Goal: Transaction & Acquisition: Purchase product/service

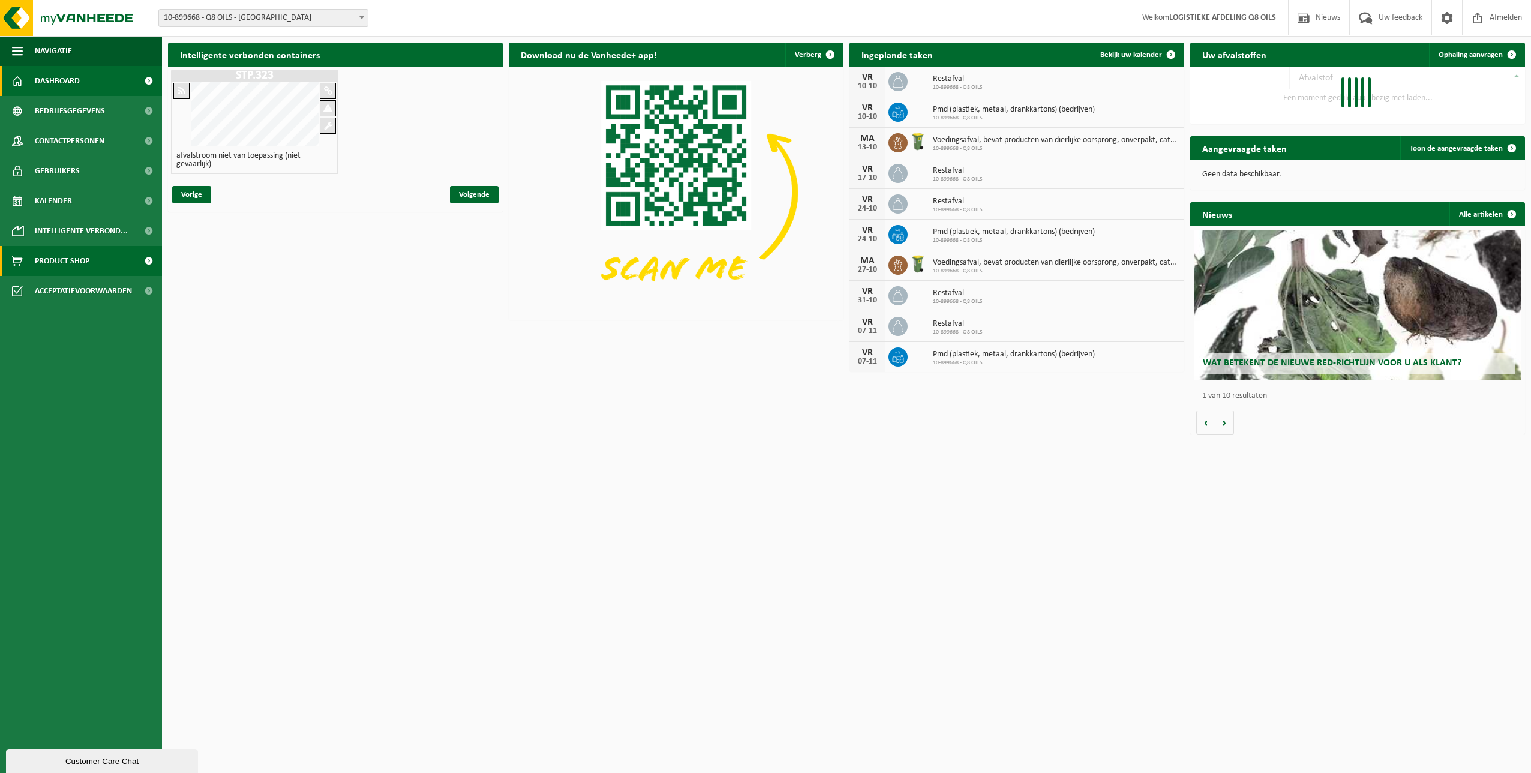
click at [63, 259] on span "Product Shop" at bounding box center [62, 261] width 55 height 30
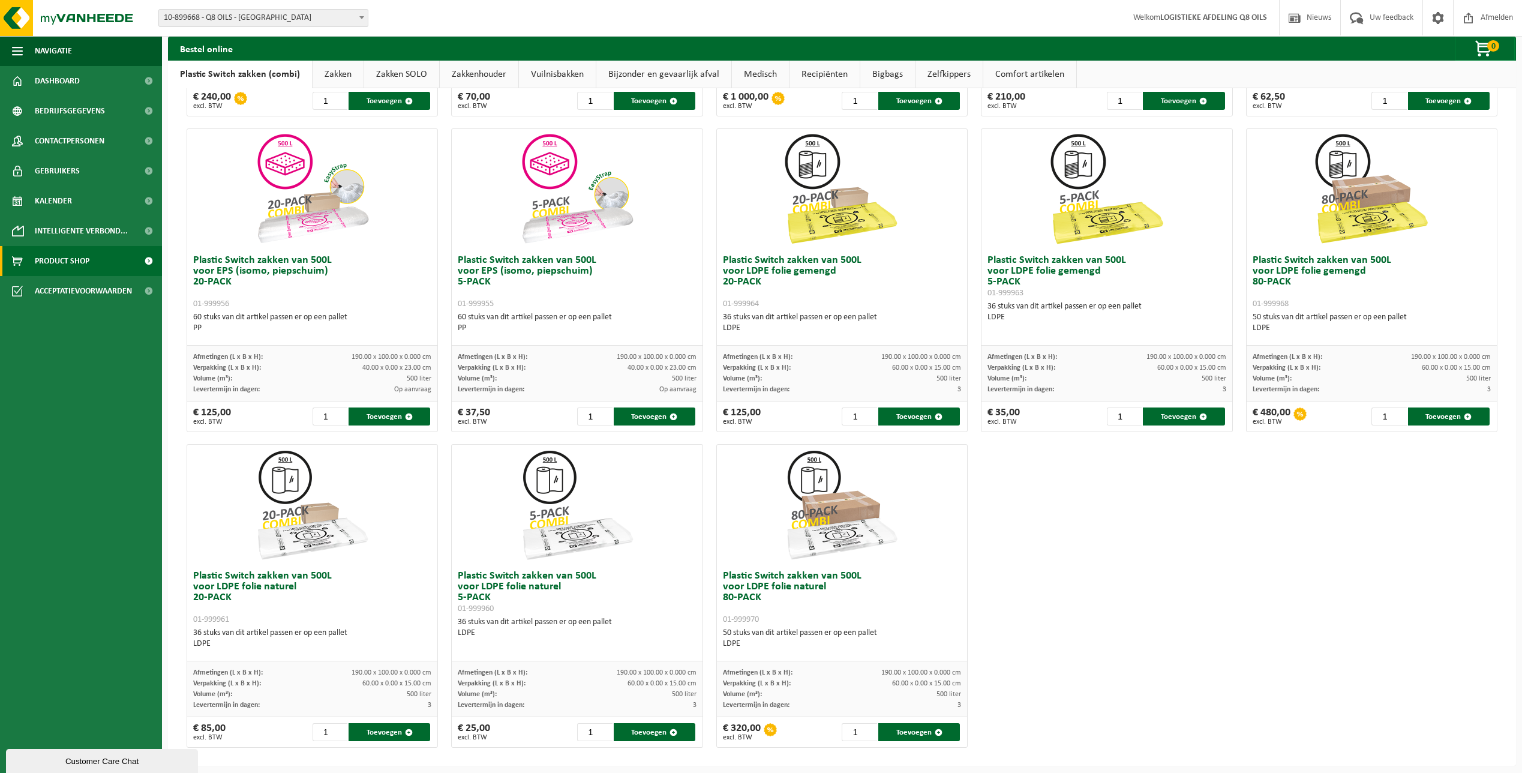
scroll to position [353, 0]
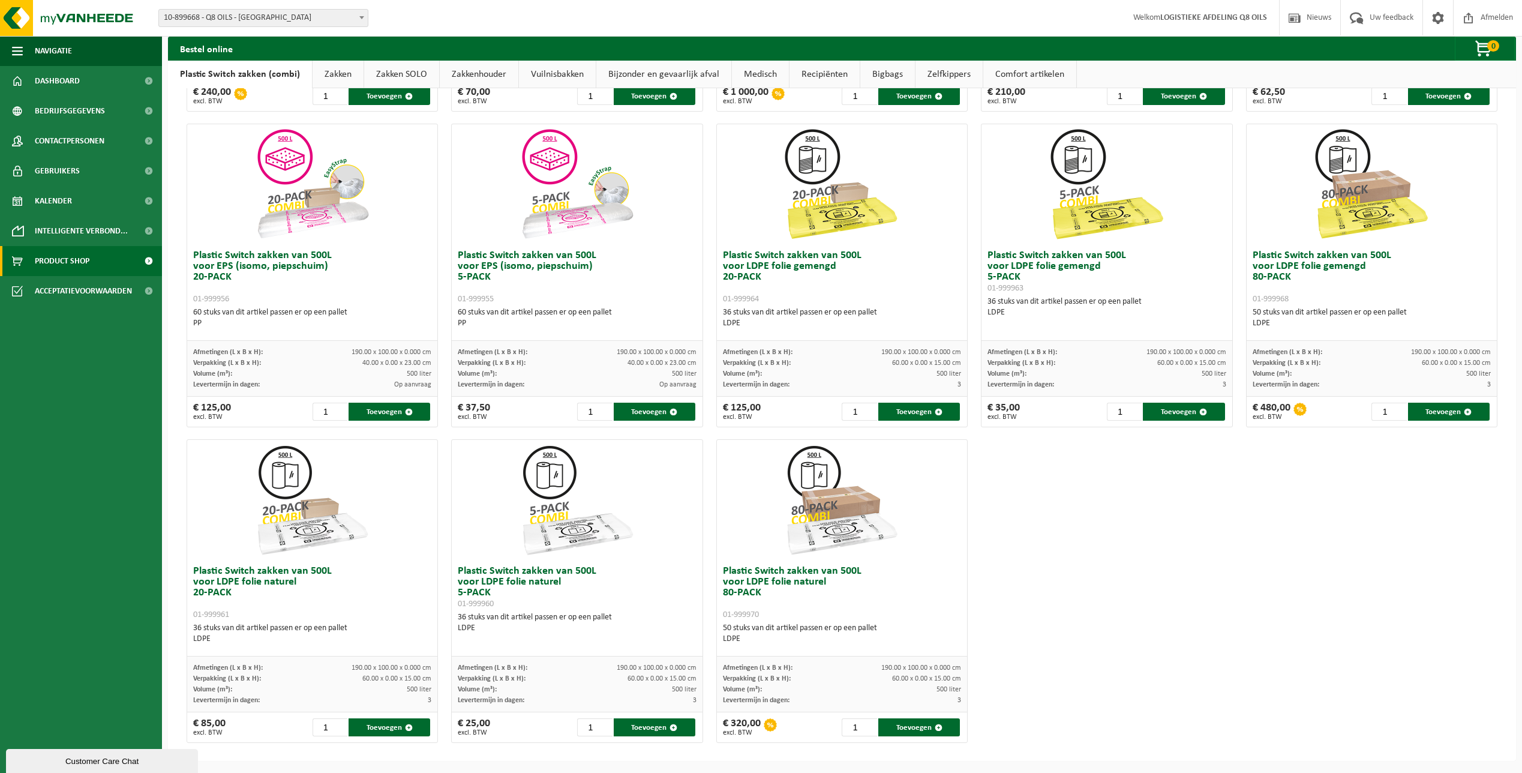
click at [333, 72] on link "Zakken" at bounding box center [338, 75] width 51 height 28
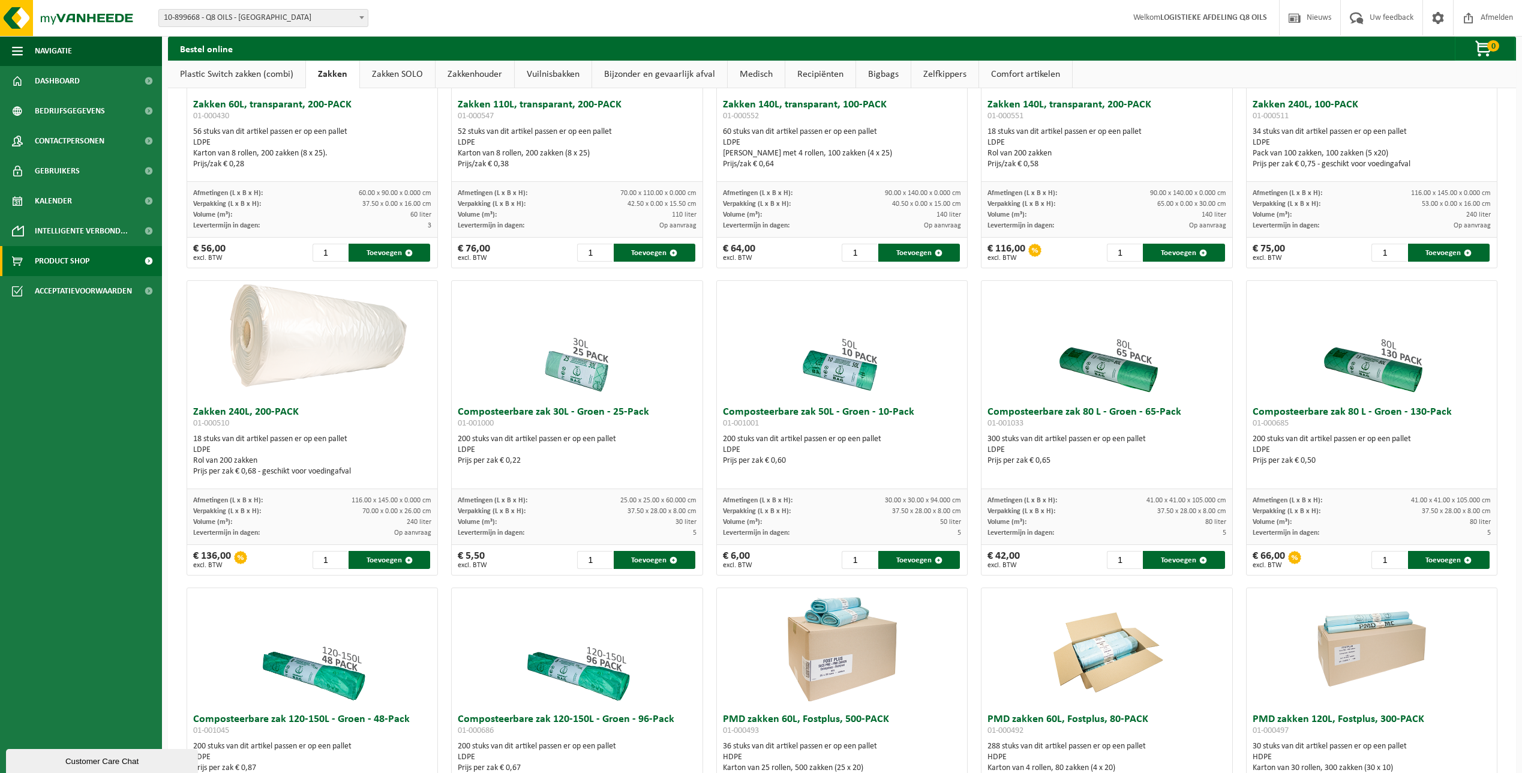
scroll to position [0, 0]
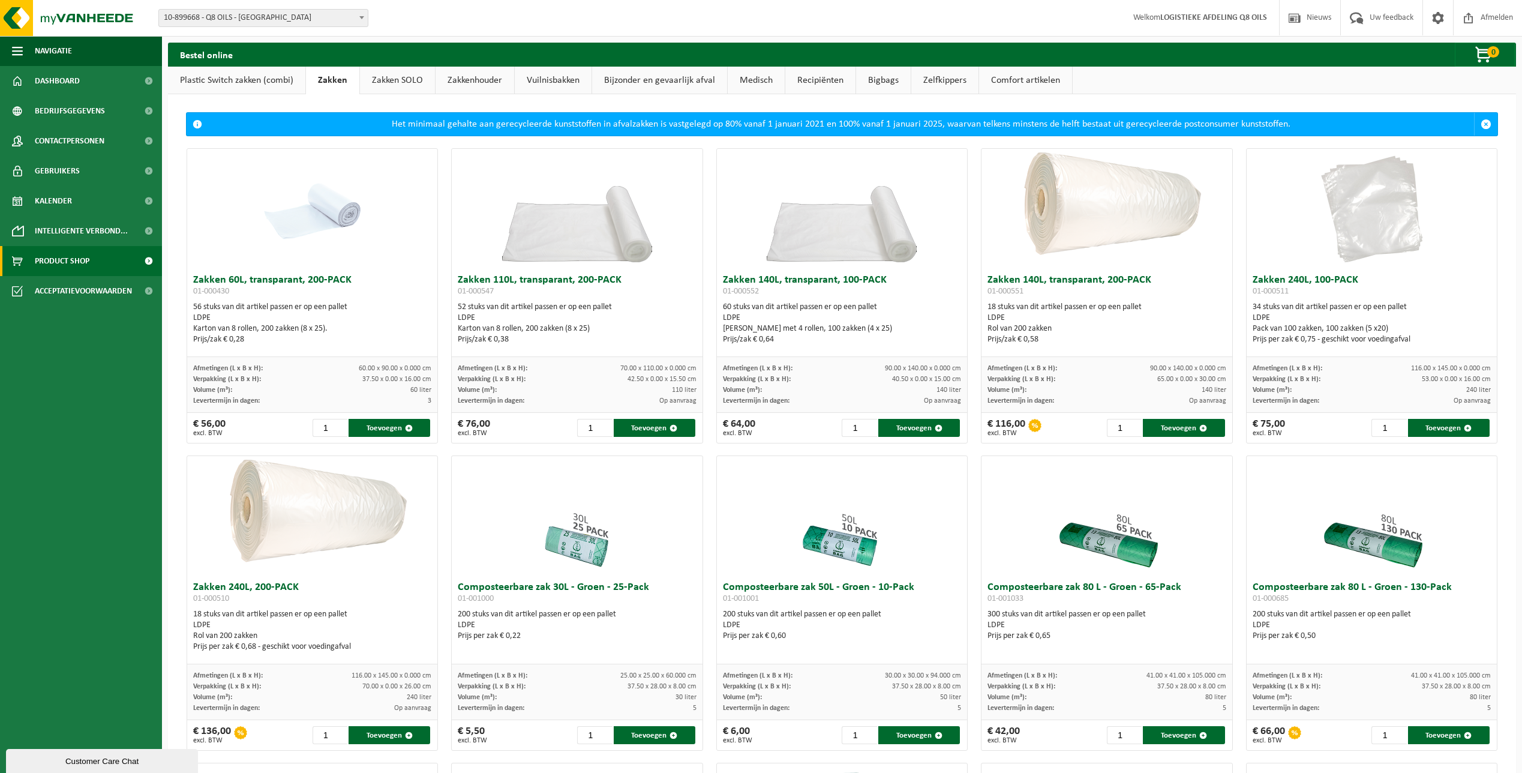
click at [238, 82] on link "Plastic Switch zakken (combi)" at bounding box center [236, 81] width 137 height 28
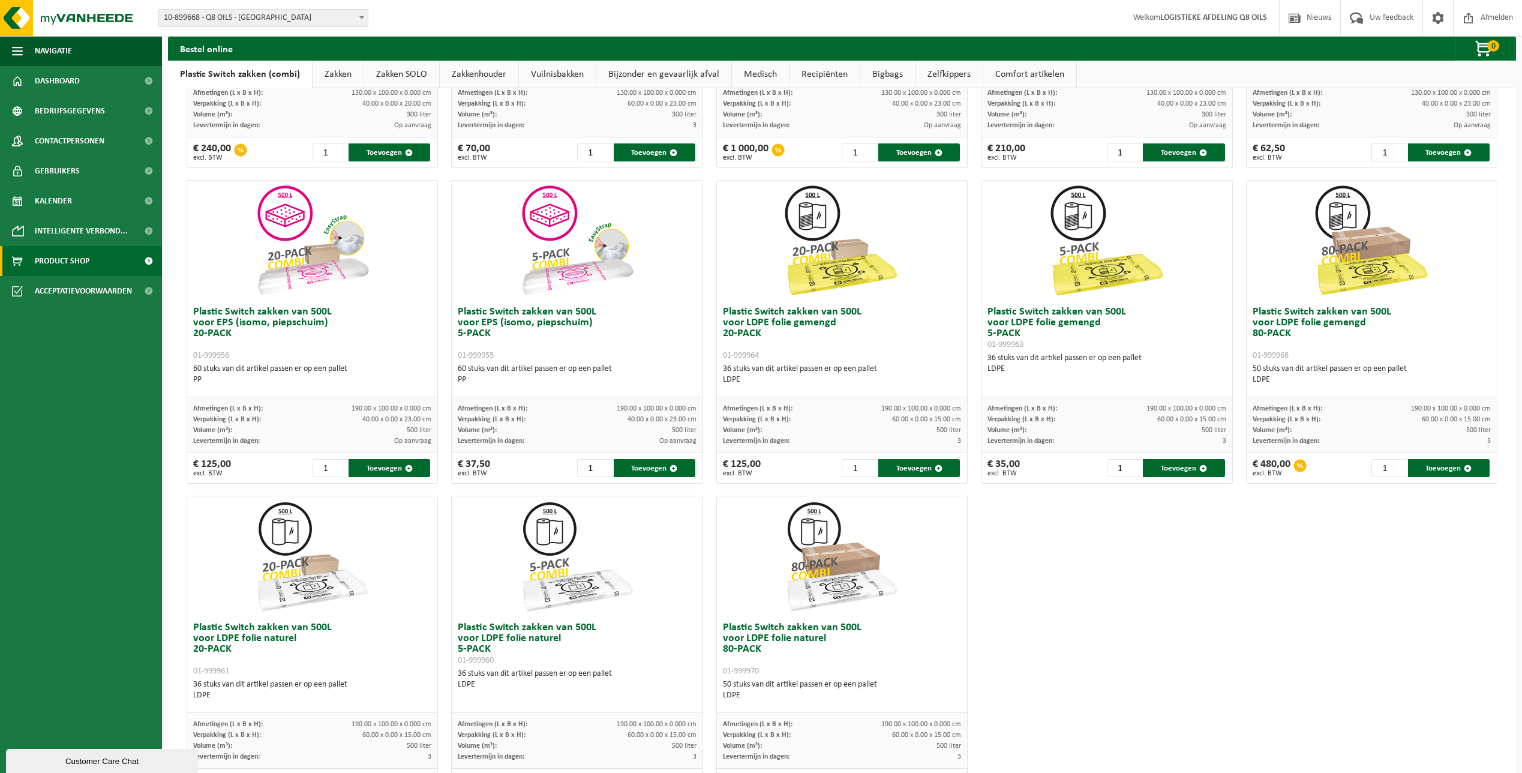
scroll to position [353, 0]
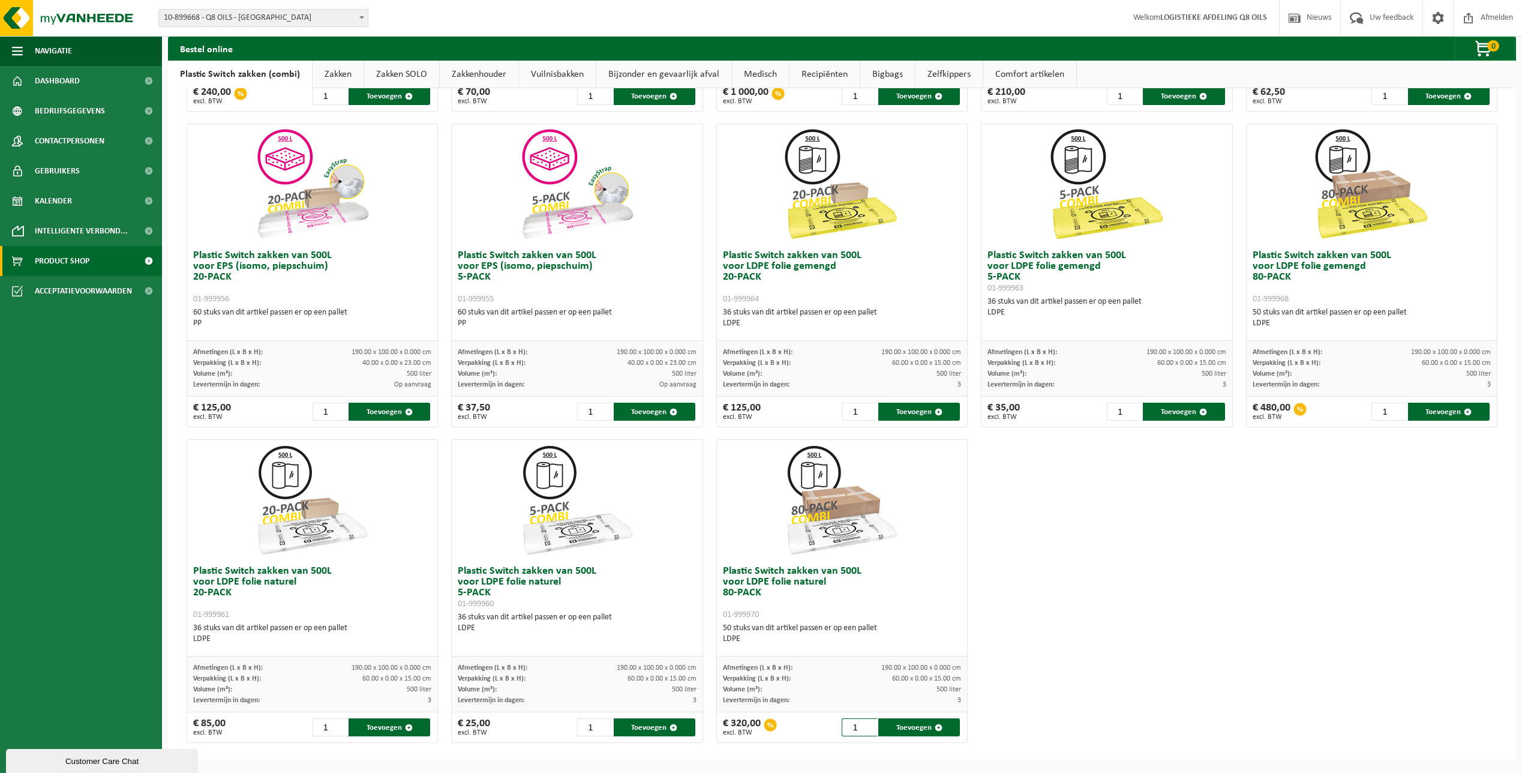
click at [857, 729] on input "1" at bounding box center [859, 727] width 35 height 18
click at [903, 728] on button "Toevoegen" at bounding box center [919, 727] width 82 height 18
type input "1"
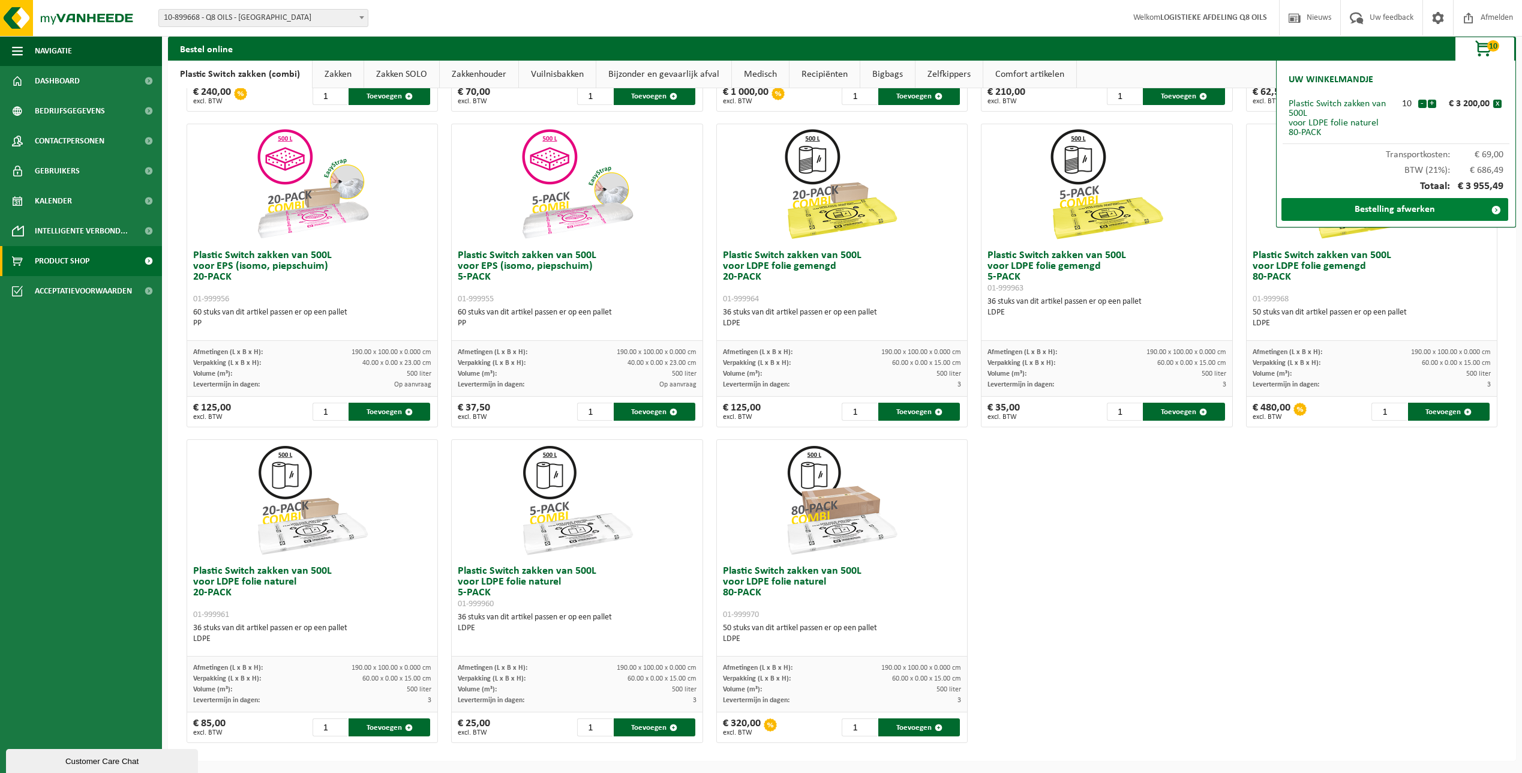
click at [1390, 212] on link "Bestelling afwerken" at bounding box center [1394, 209] width 227 height 23
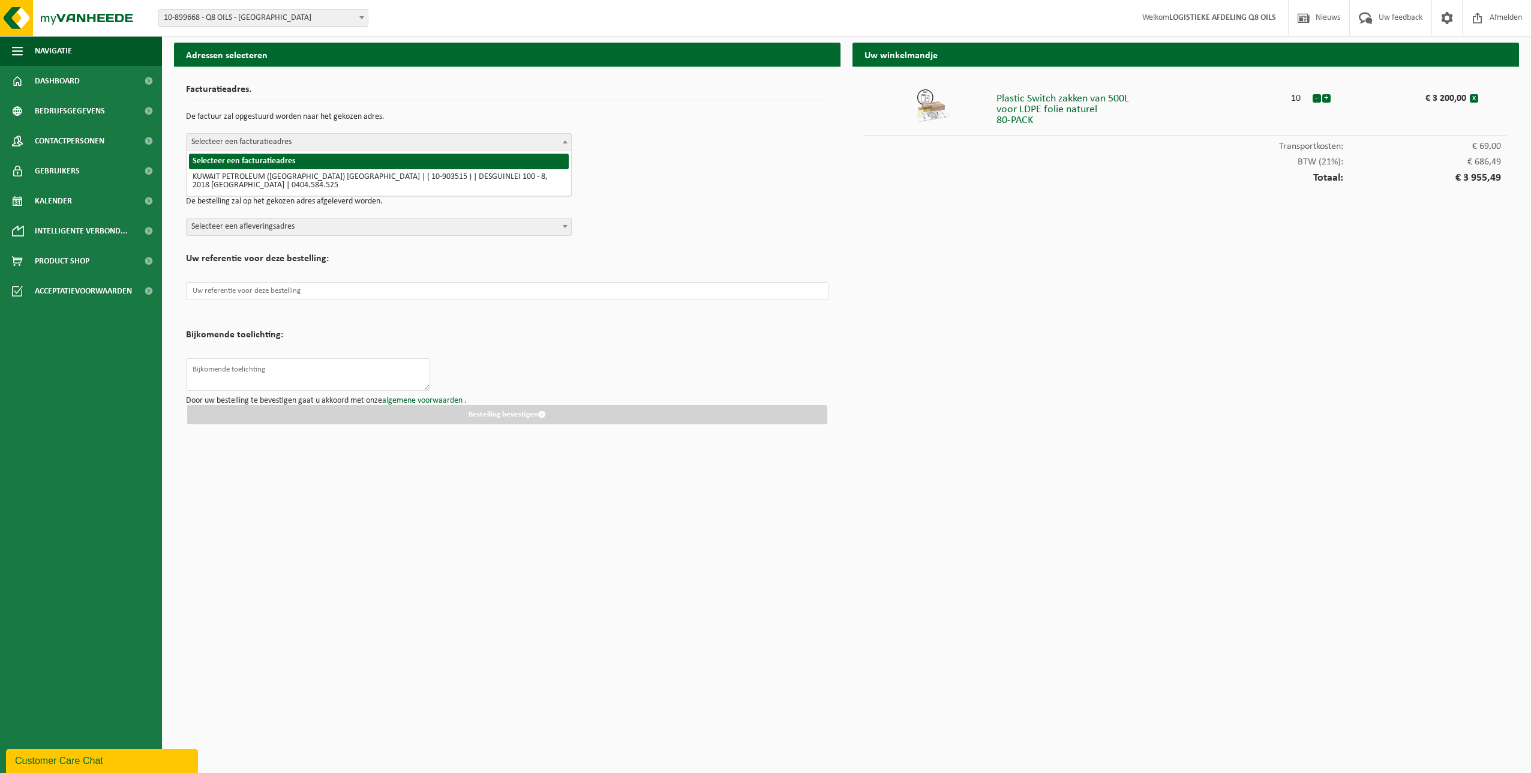
click at [563, 140] on b at bounding box center [565, 141] width 5 height 3
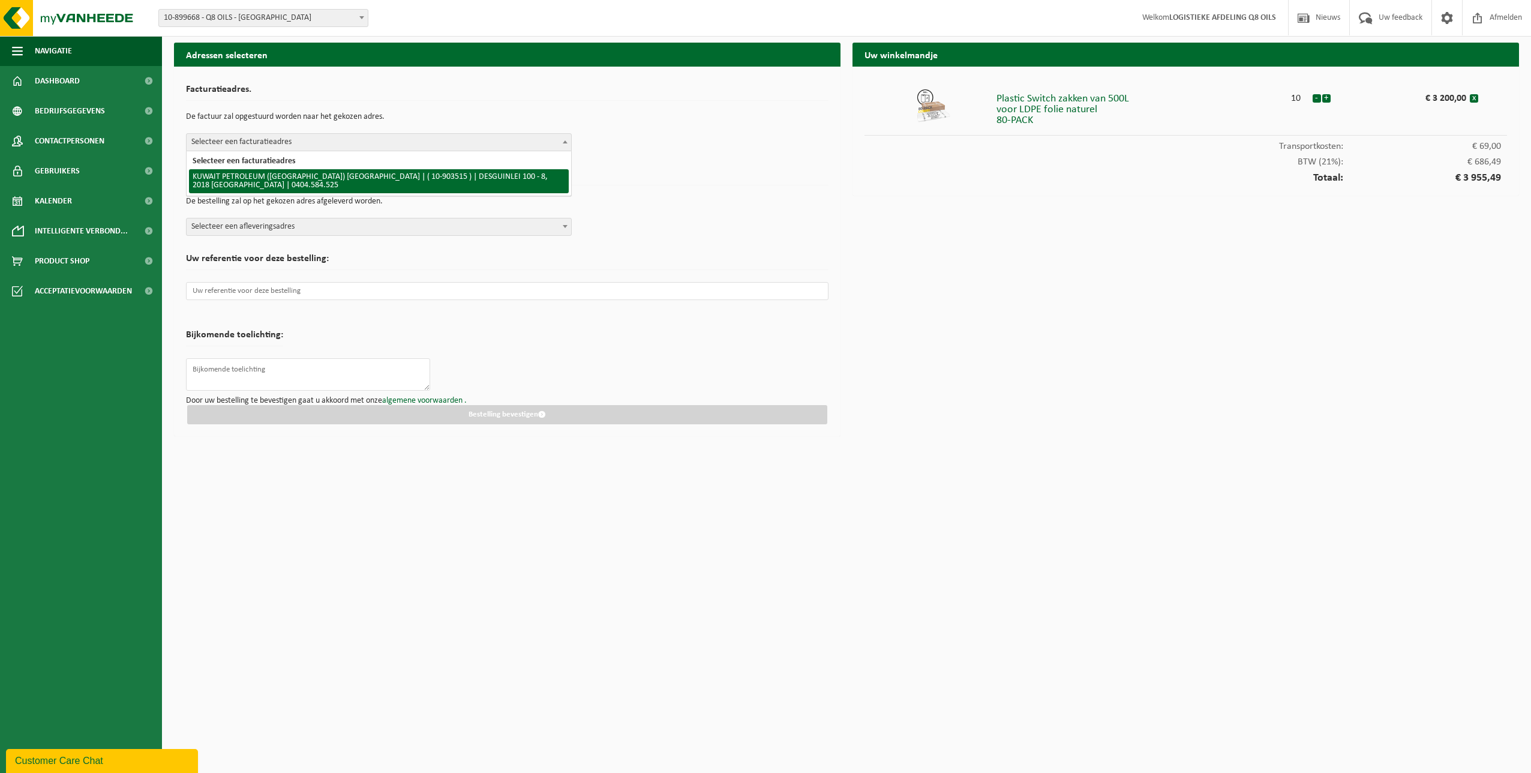
select select "121309"
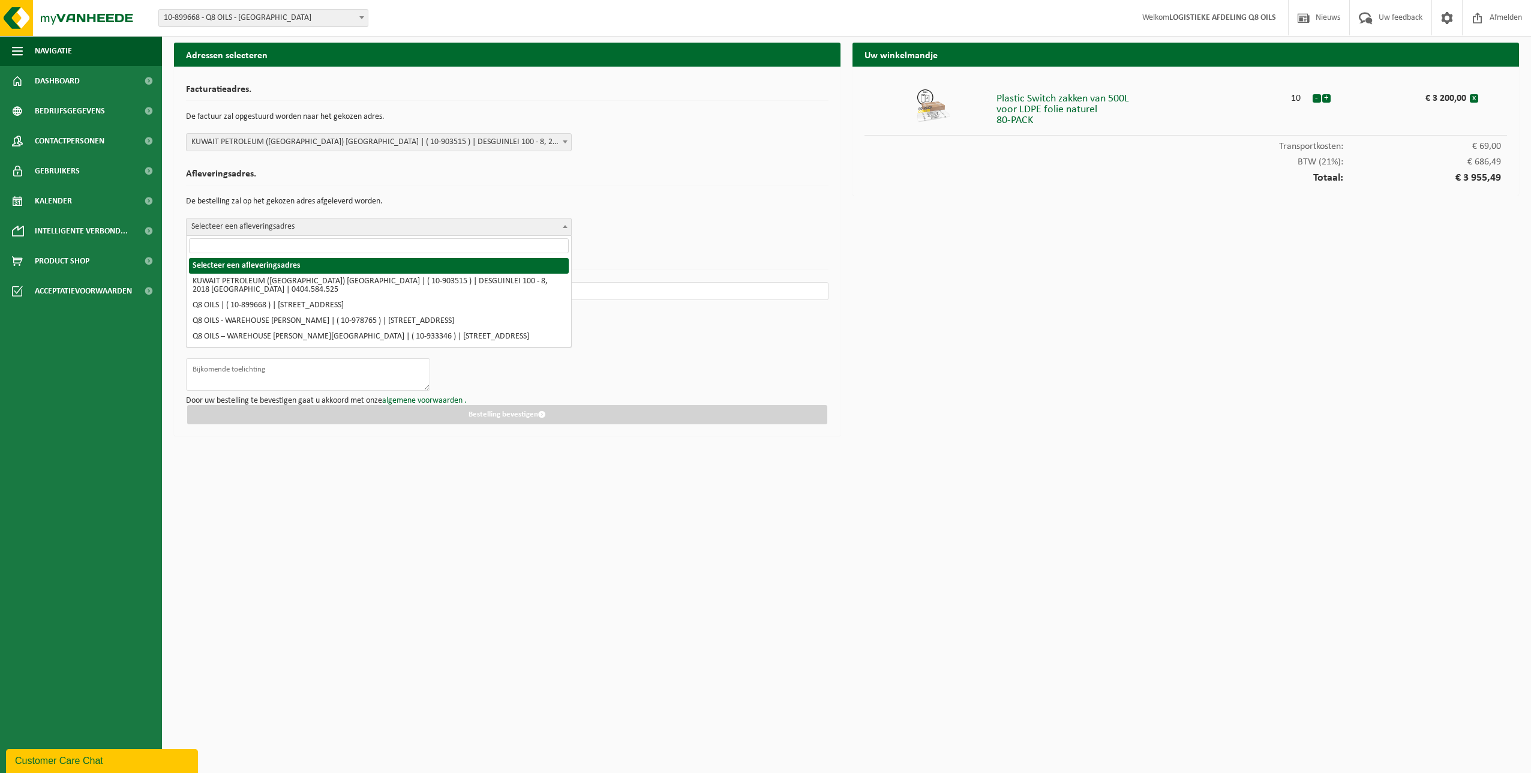
click at [565, 226] on b at bounding box center [565, 226] width 5 height 3
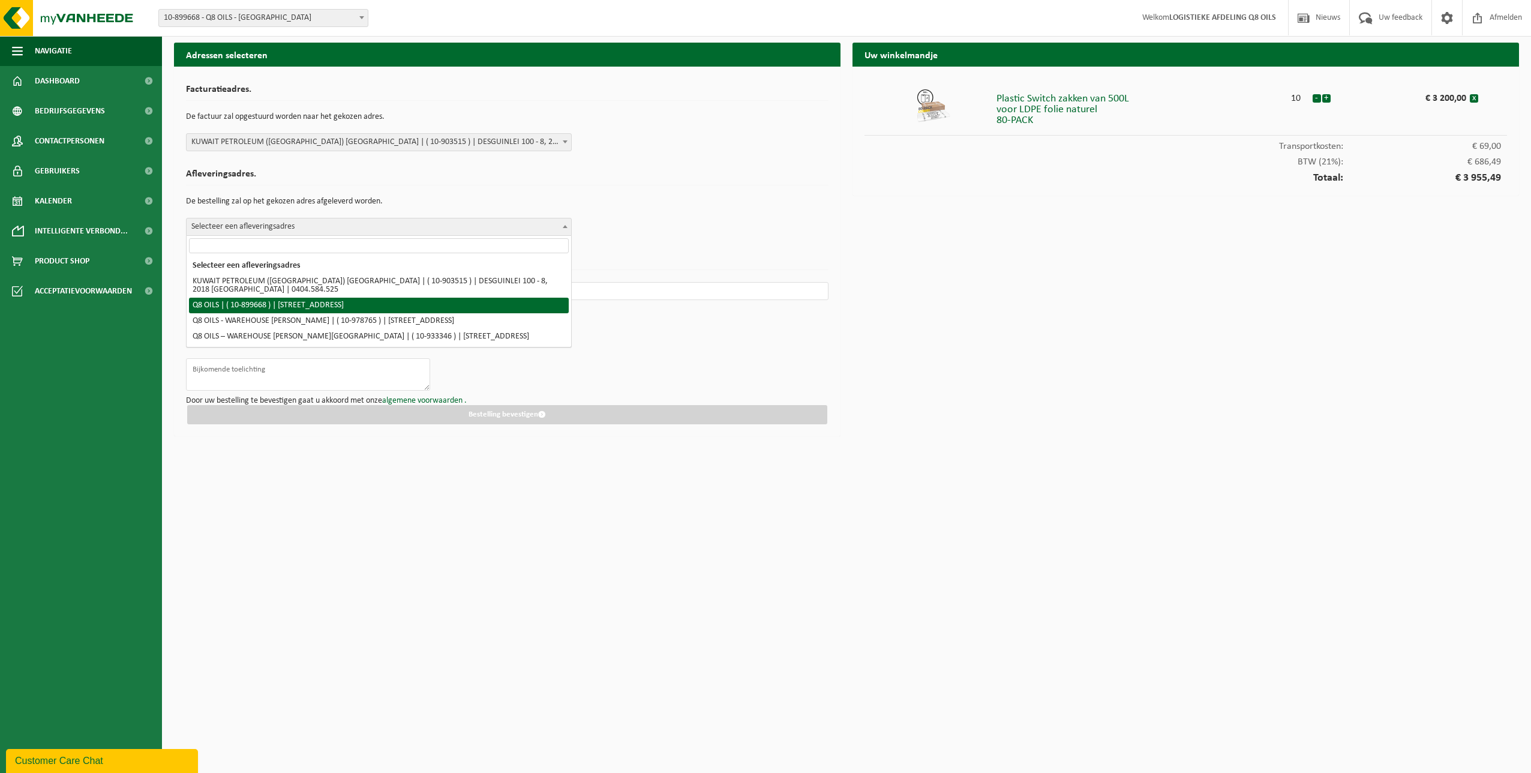
select select "121295"
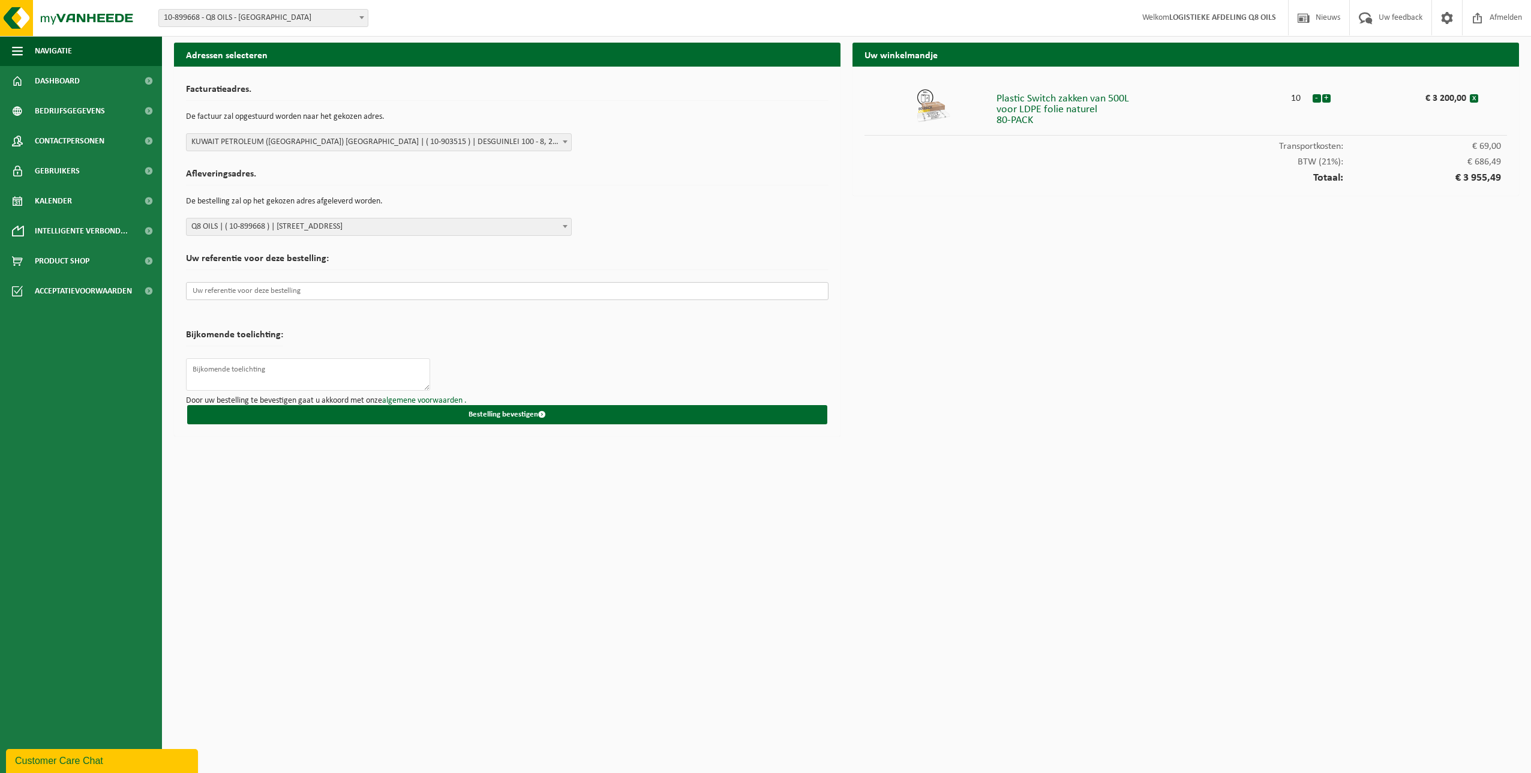
click at [337, 293] on input "text" at bounding box center [507, 291] width 642 height 18
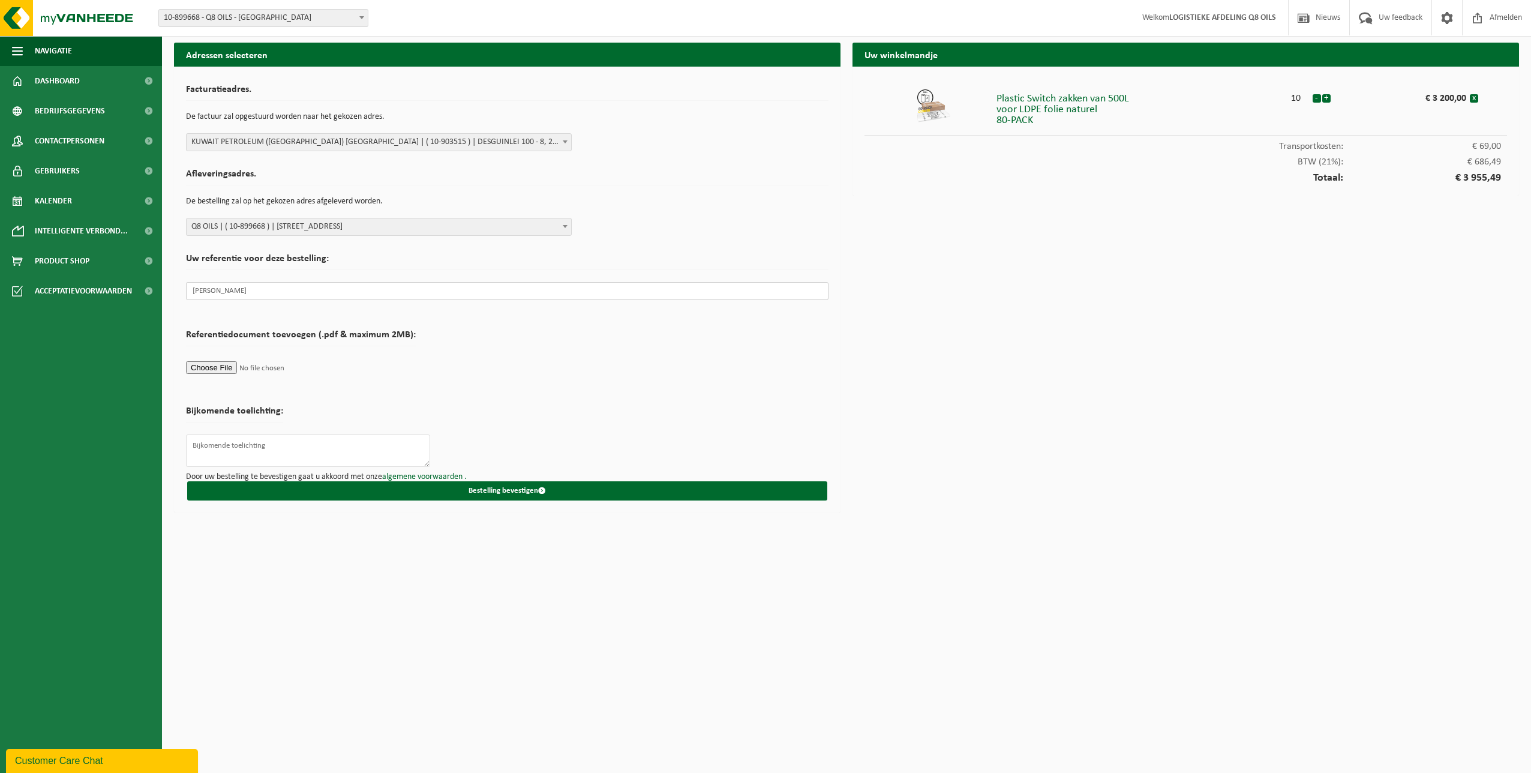
type input "Tav Michel Van Damme"
click at [563, 141] on b at bounding box center [565, 141] width 5 height 3
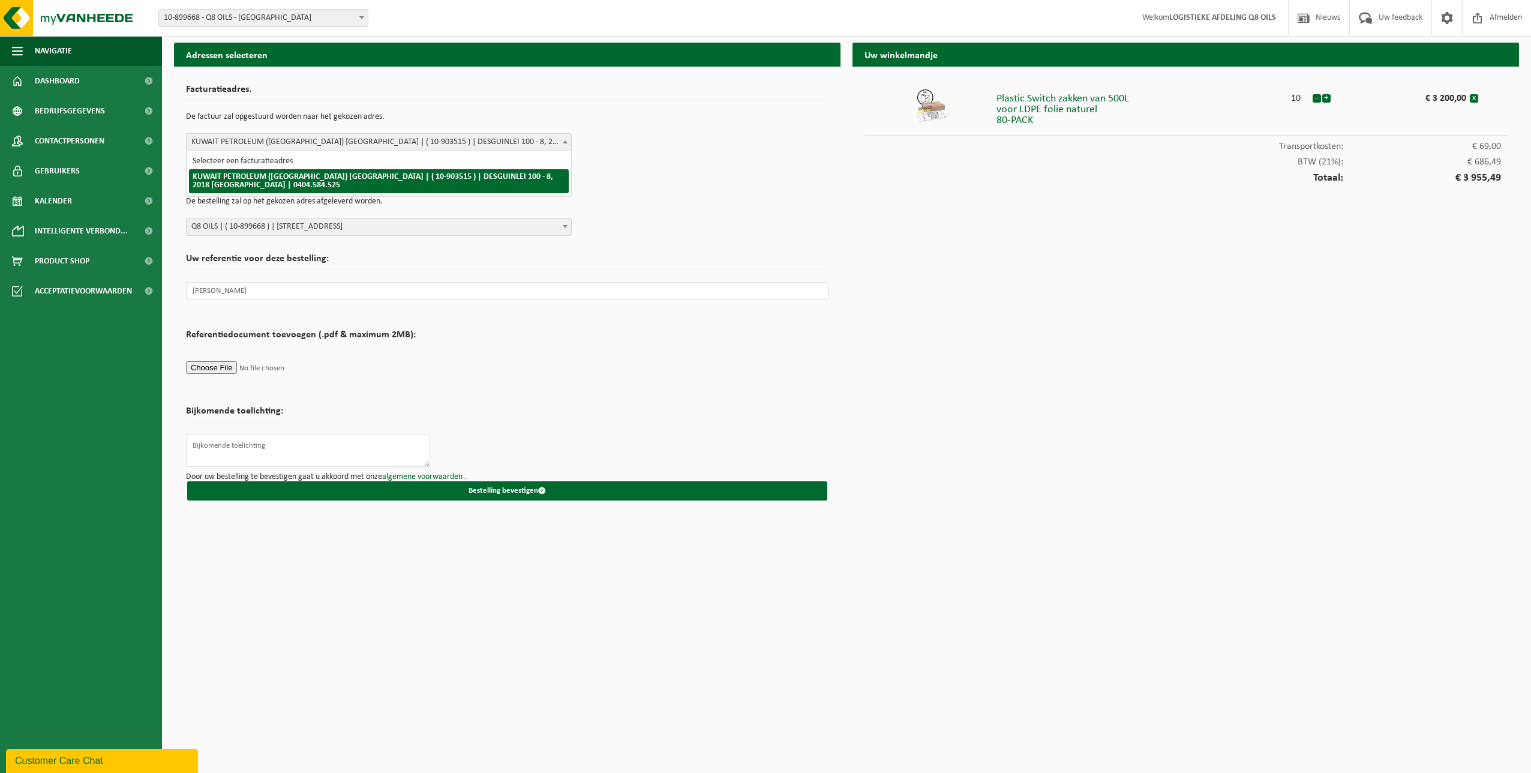
click at [617, 165] on div "Afleveringsadres. De bestelling zal op het gekozen adres afgeleverd worden. Sel…" at bounding box center [507, 199] width 642 height 73
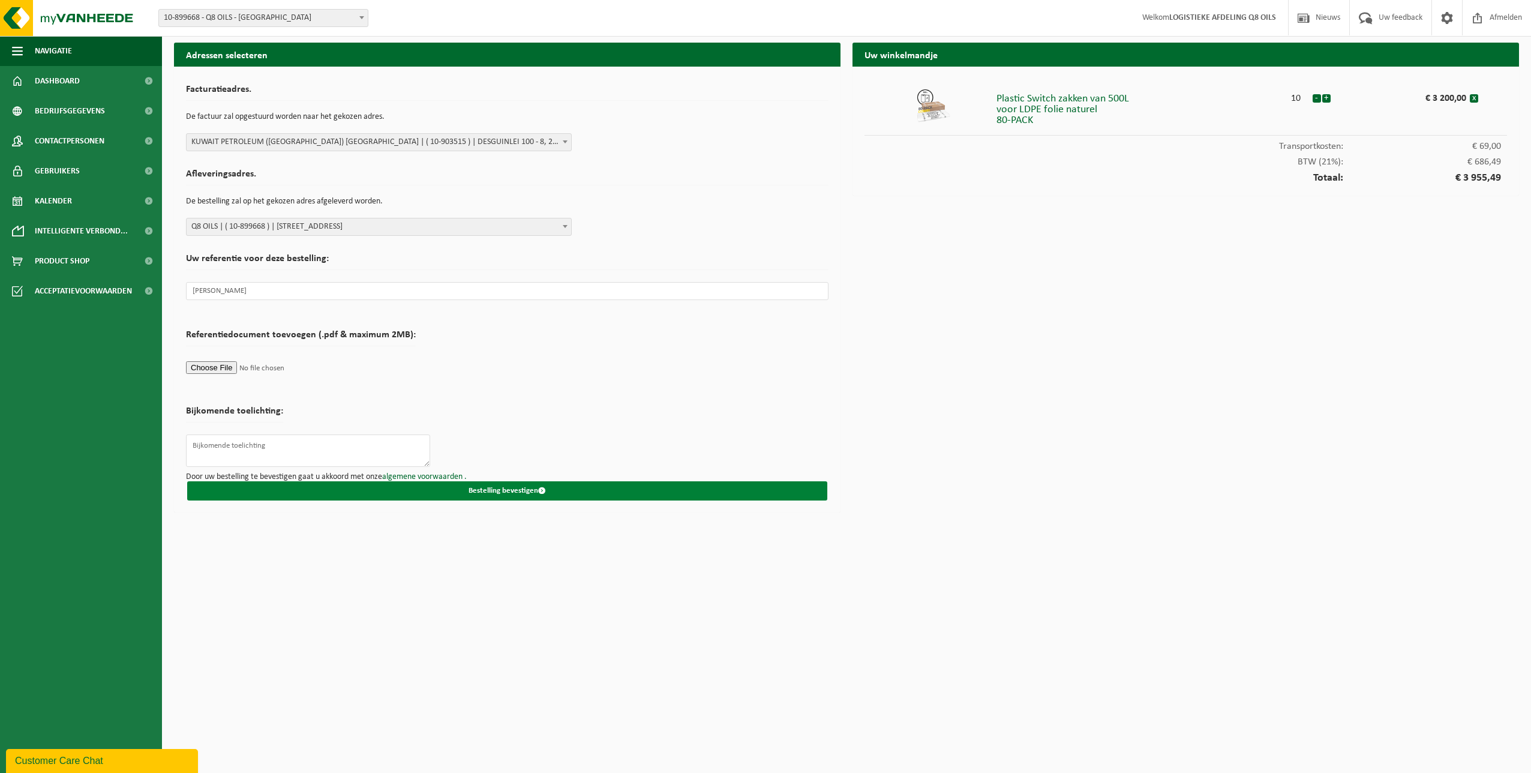
click at [508, 488] on button "Bestelling bevestigen" at bounding box center [507, 490] width 640 height 19
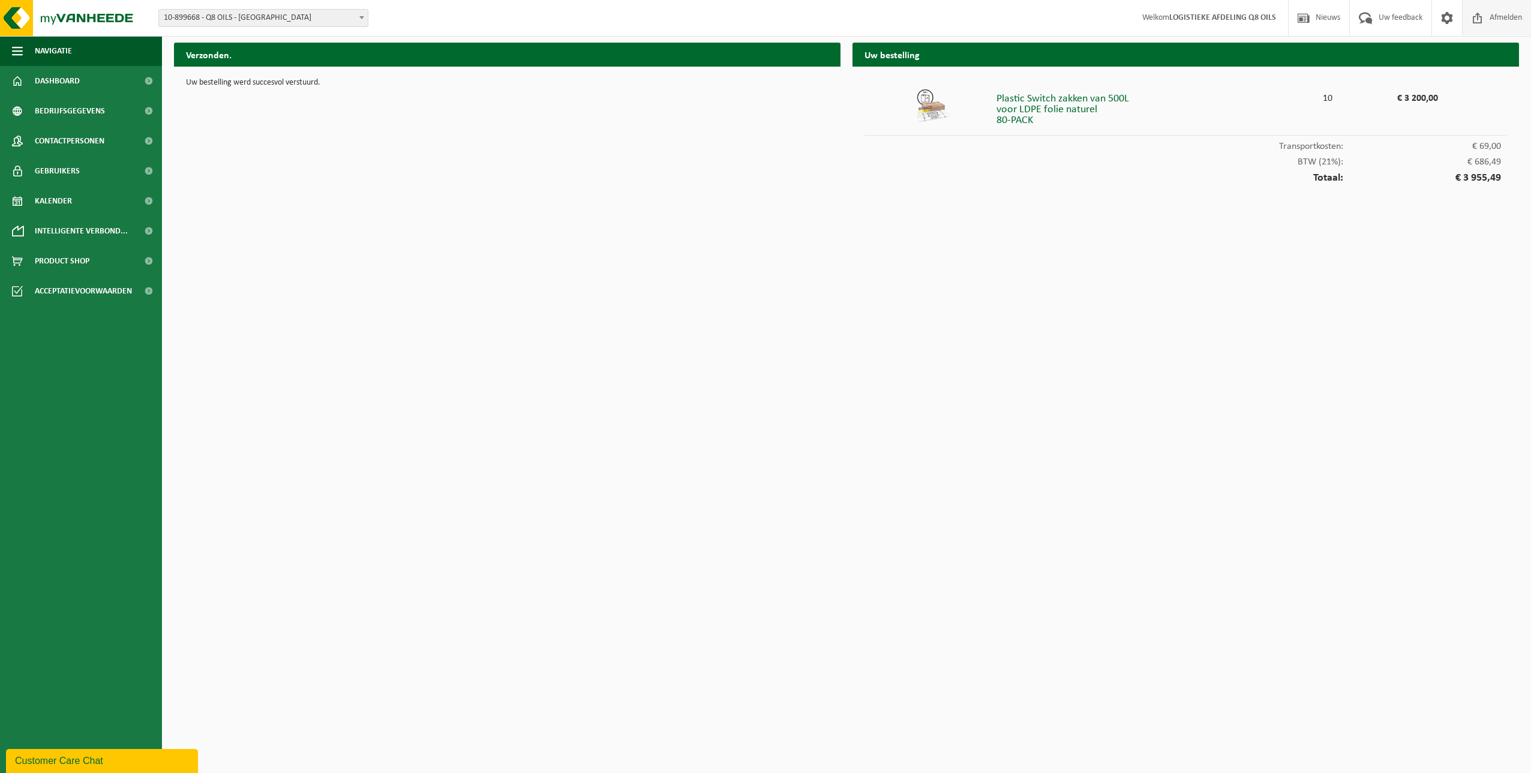
click at [1503, 19] on span "Afmelden" at bounding box center [1505, 17] width 38 height 35
